Goal: Find specific page/section: Find specific page/section

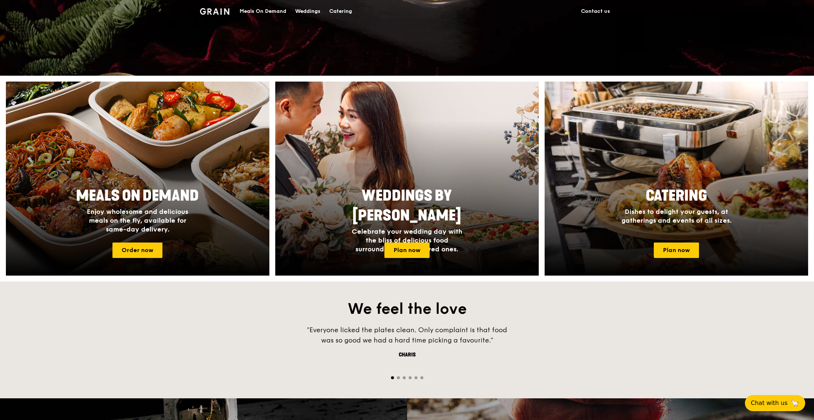
scroll to position [547, 0]
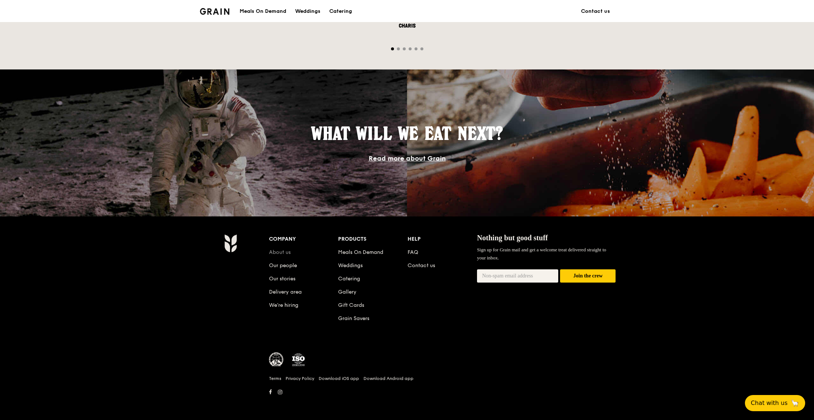
click at [285, 251] on link "About us" at bounding box center [280, 252] width 22 height 6
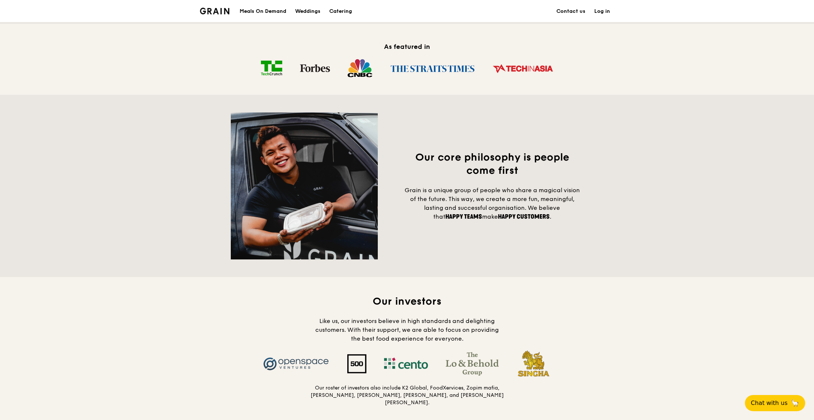
scroll to position [661, 0]
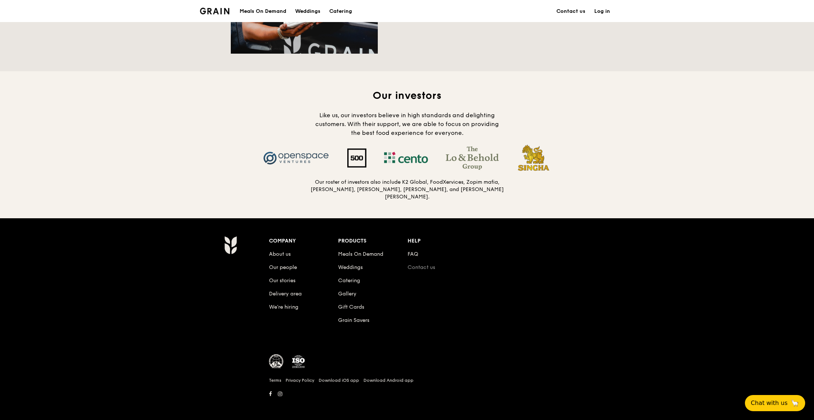
click at [425, 265] on link "Contact us" at bounding box center [421, 267] width 28 height 6
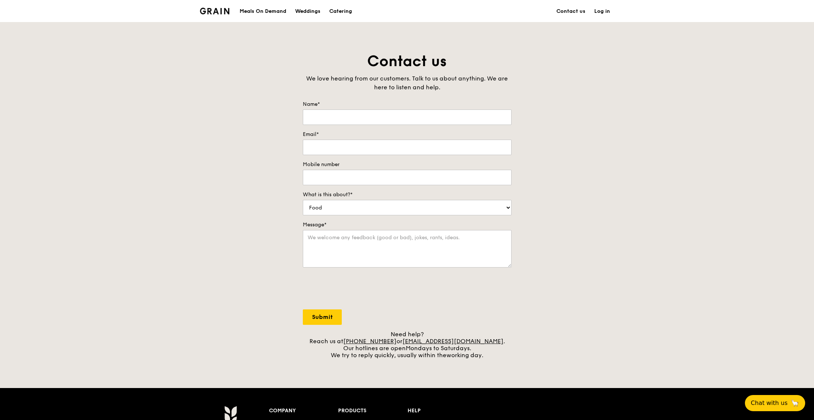
scroll to position [661, 0]
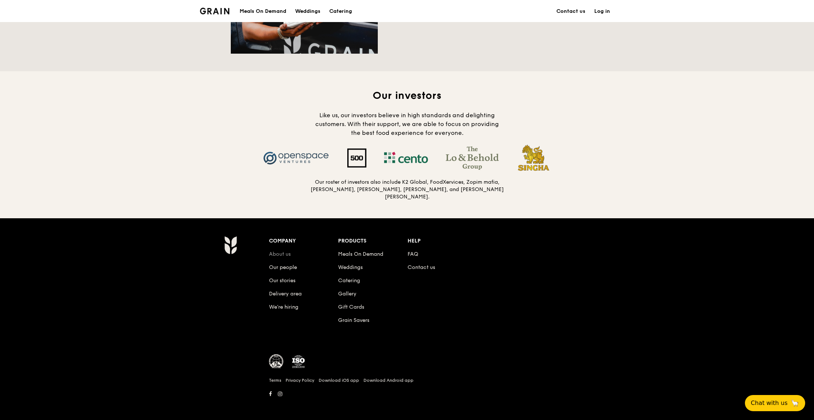
click at [285, 254] on link "About us" at bounding box center [280, 254] width 22 height 6
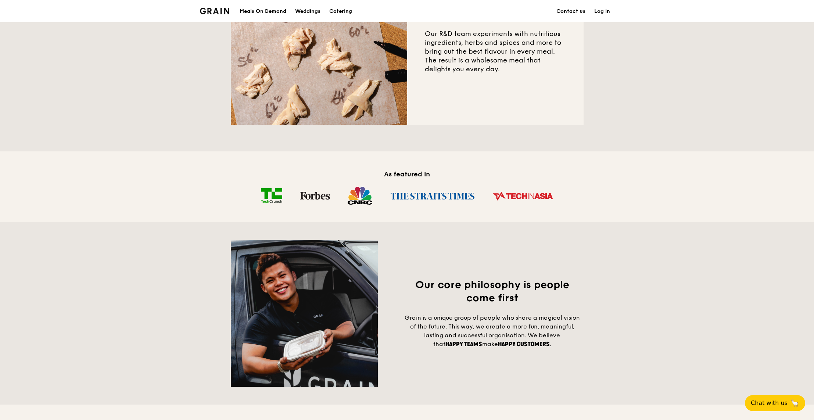
scroll to position [35, 0]
